Goal: Find specific page/section: Find specific page/section

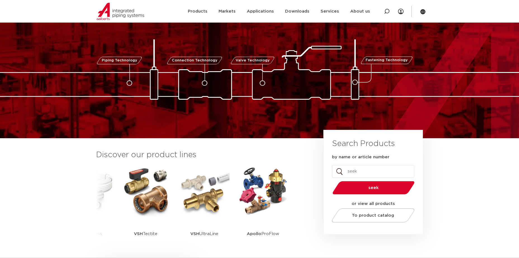
scroll to position [28, 0]
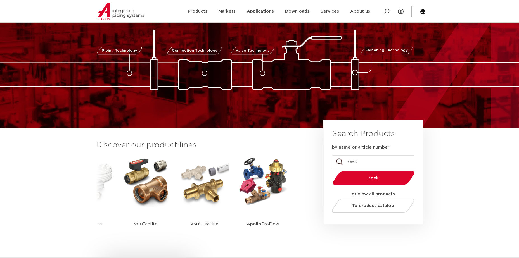
click at [379, 163] on input "by name or article number" at bounding box center [373, 161] width 82 height 13
type input "tap connector"
click at [330, 171] on button "seek" at bounding box center [373, 178] width 87 height 14
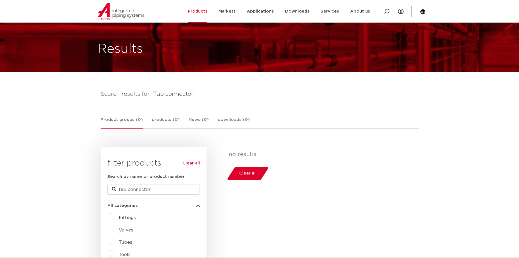
scroll to position [140, 0]
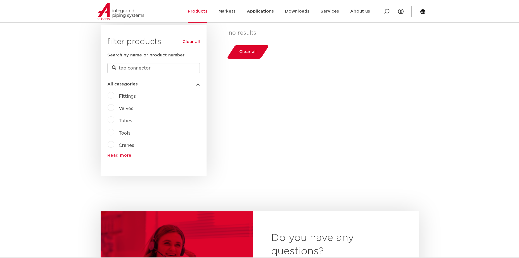
click at [120, 98] on span "Fittings" at bounding box center [127, 96] width 17 height 4
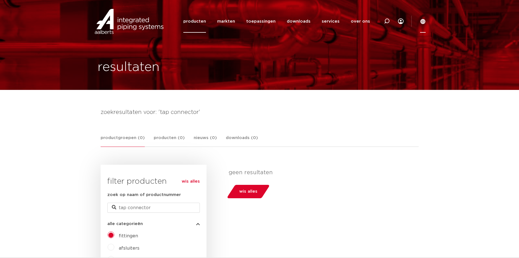
click at [421, 23] on icon at bounding box center [423, 22] width 6 height 6
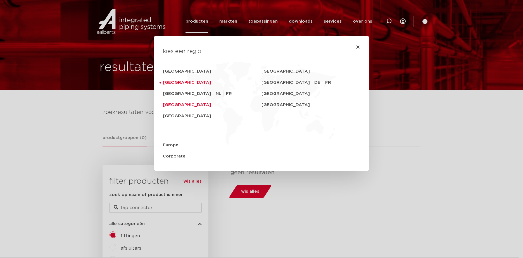
click at [177, 105] on link "[GEOGRAPHIC_DATA]" at bounding box center [212, 104] width 99 height 11
